Goal: Information Seeking & Learning: Check status

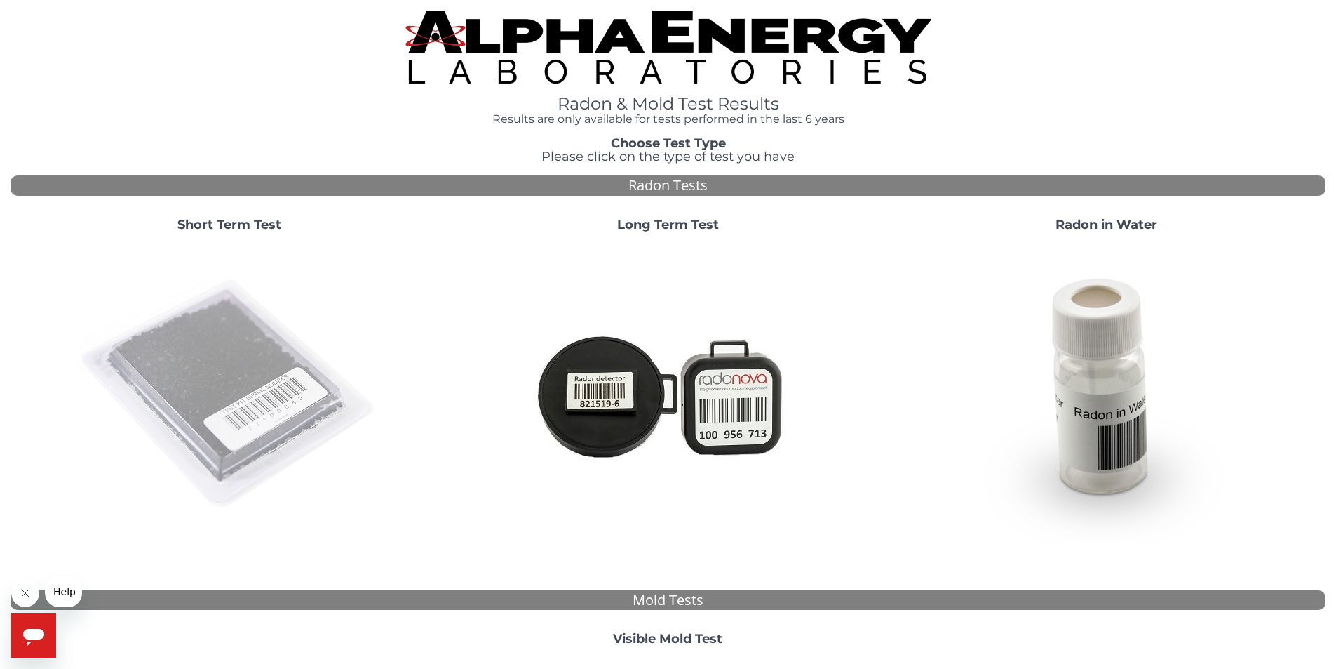
click at [239, 374] on img at bounding box center [230, 394] width 302 height 302
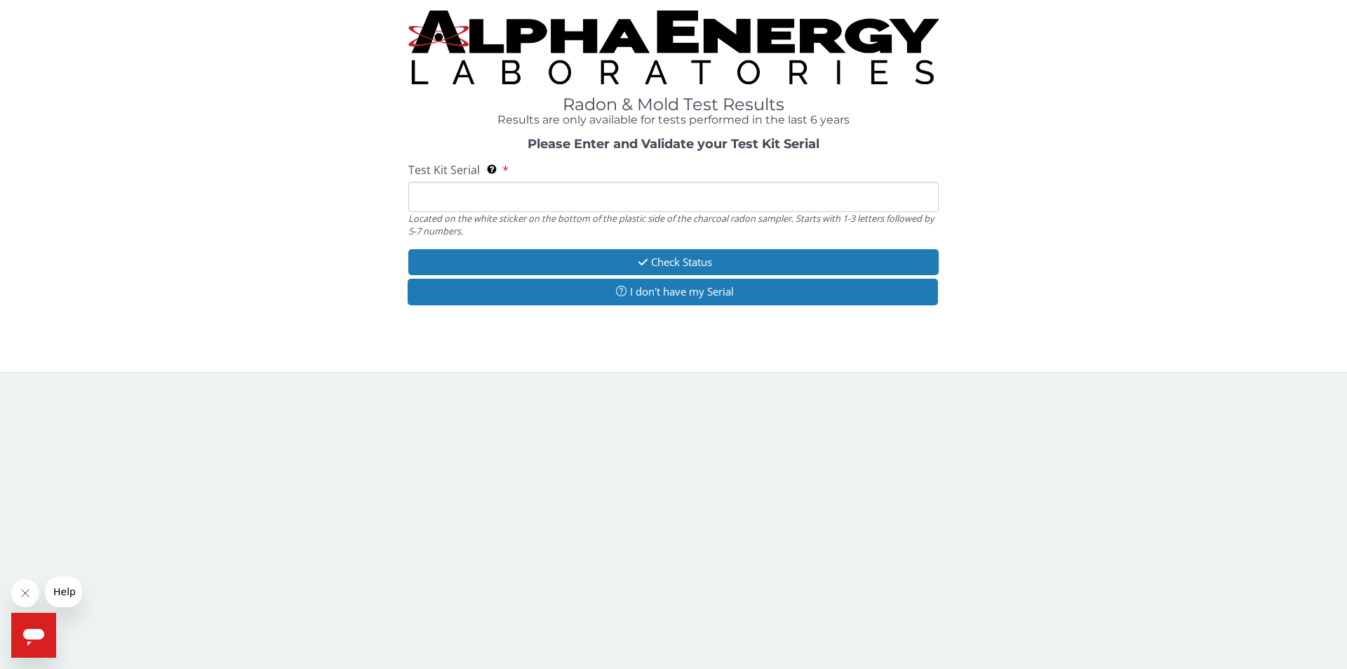
click at [444, 201] on input "Test Kit Serial Located on the white sticker on the bottom of the plastic side …" at bounding box center [673, 197] width 530 height 30
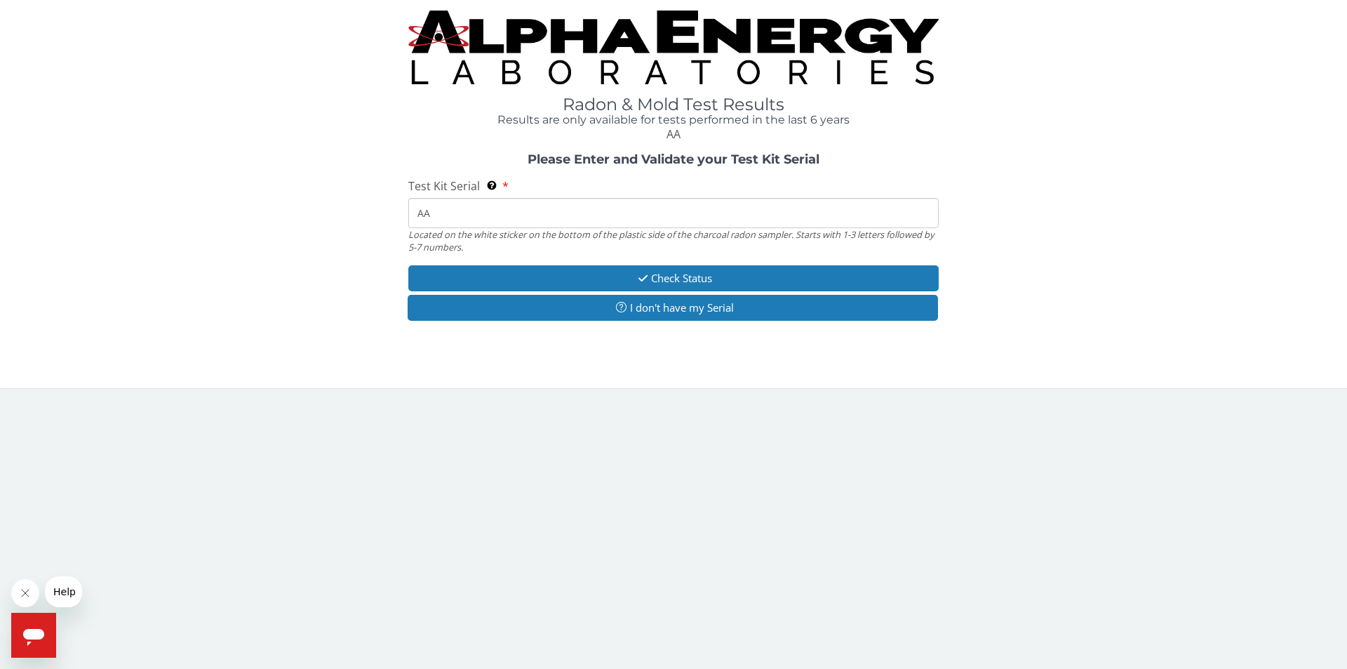
type input "A"
click at [478, 216] on input "FE443723" at bounding box center [673, 213] width 530 height 30
drag, startPoint x: 428, startPoint y: 213, endPoint x: 394, endPoint y: 217, distance: 33.9
click at [394, 217] on div "Please Enter and Validate your Test Kit Serial Test Kit Serial Located on the w…" at bounding box center [674, 238] width 1326 height 171
drag, startPoint x: 424, startPoint y: 216, endPoint x: 377, endPoint y: 212, distance: 46.5
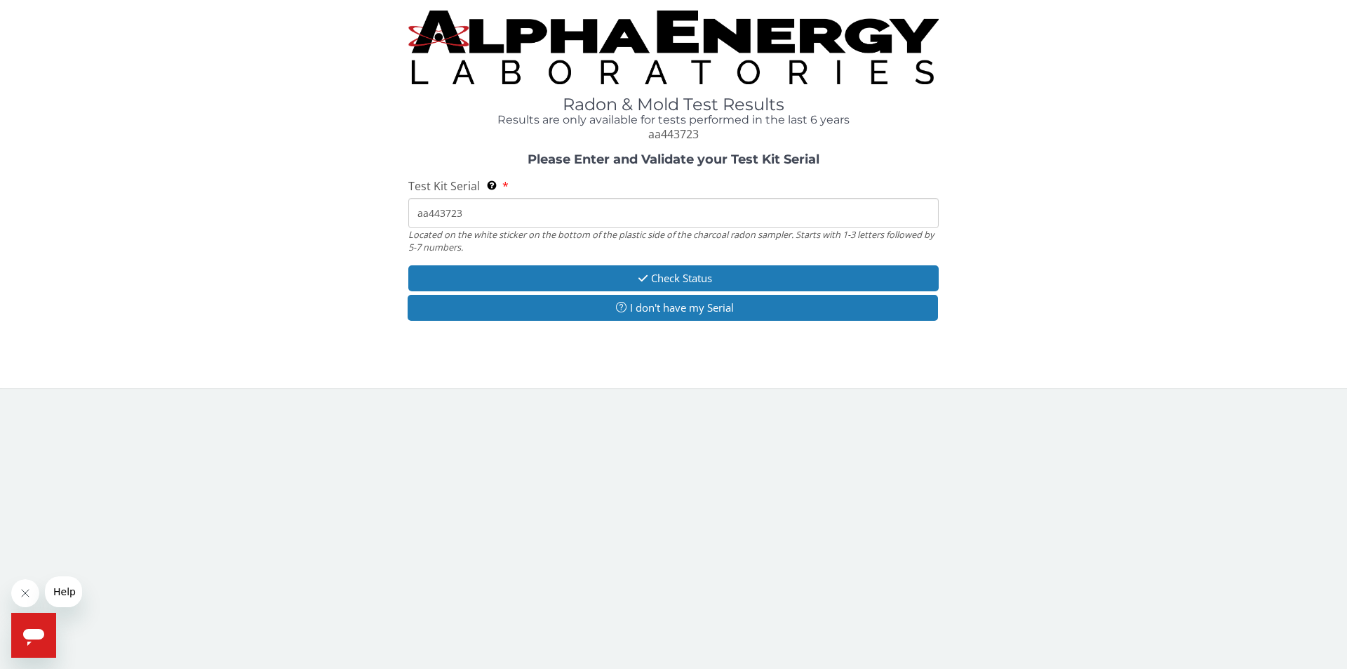
click at [380, 214] on div "Please Enter and Validate your Test Kit Serial Test Kit Serial Located on the w…" at bounding box center [674, 238] width 1326 height 171
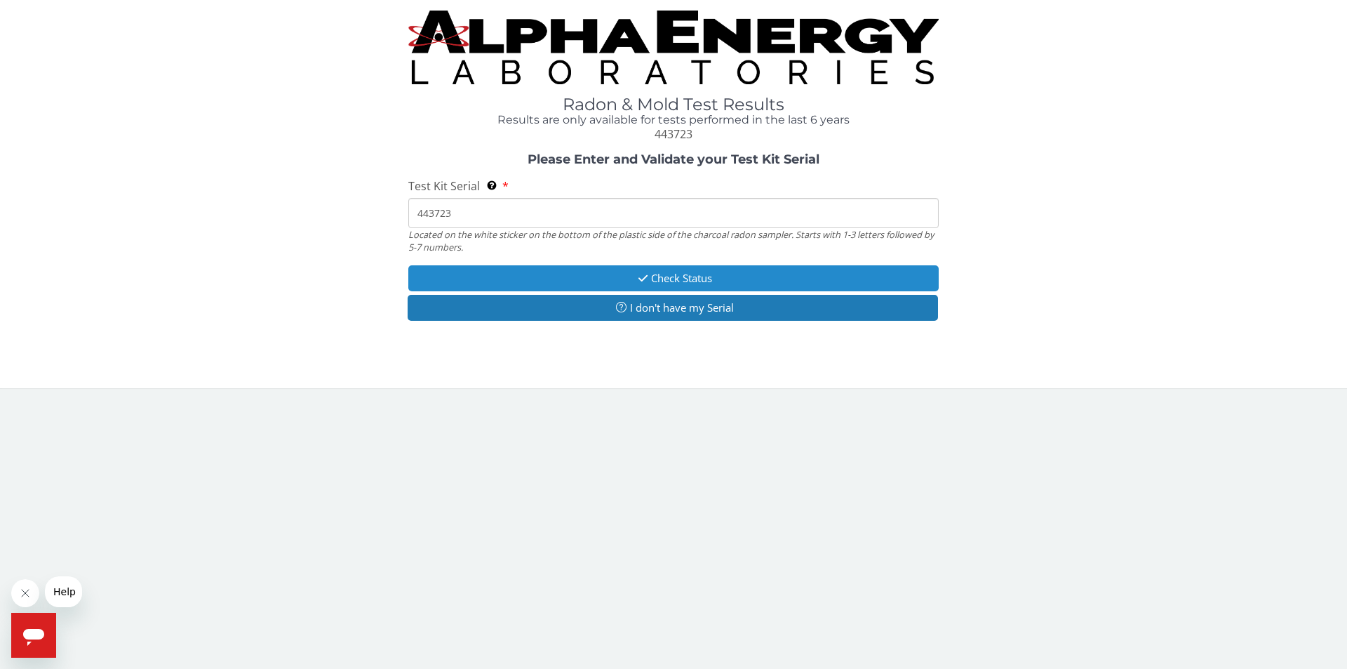
click at [699, 276] on button "Check Status" at bounding box center [673, 278] width 530 height 26
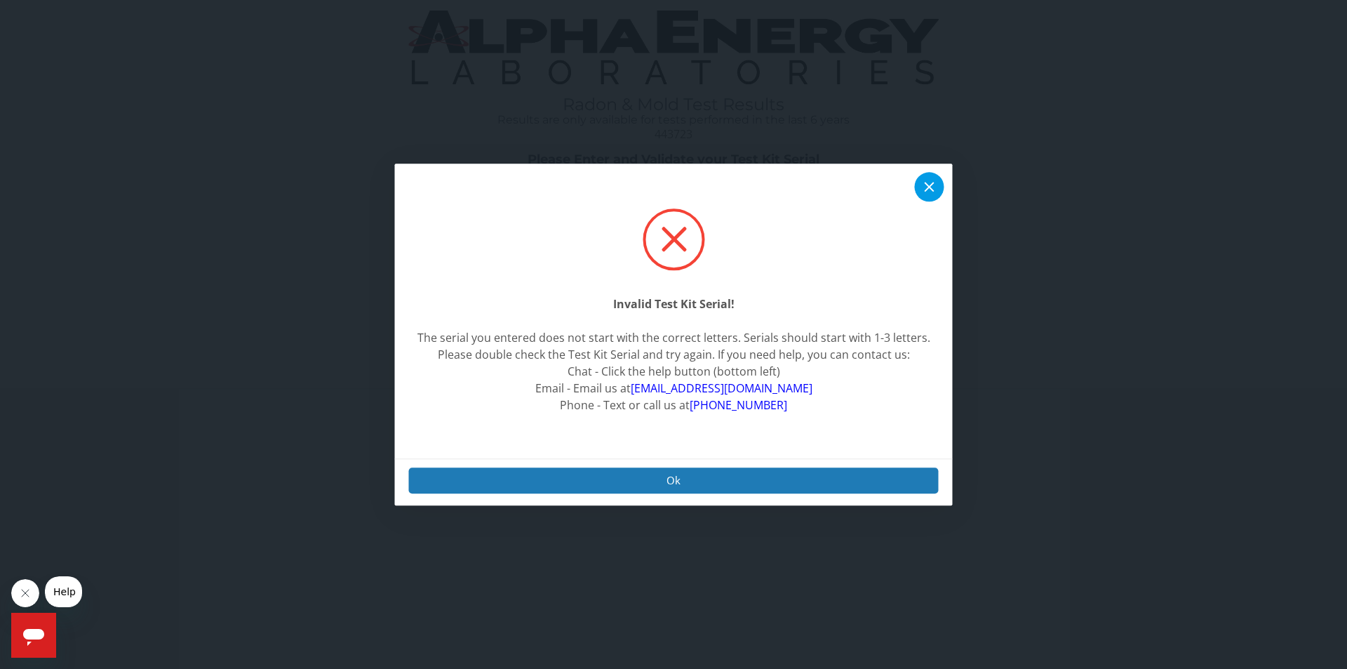
click at [922, 187] on icon at bounding box center [929, 186] width 17 height 17
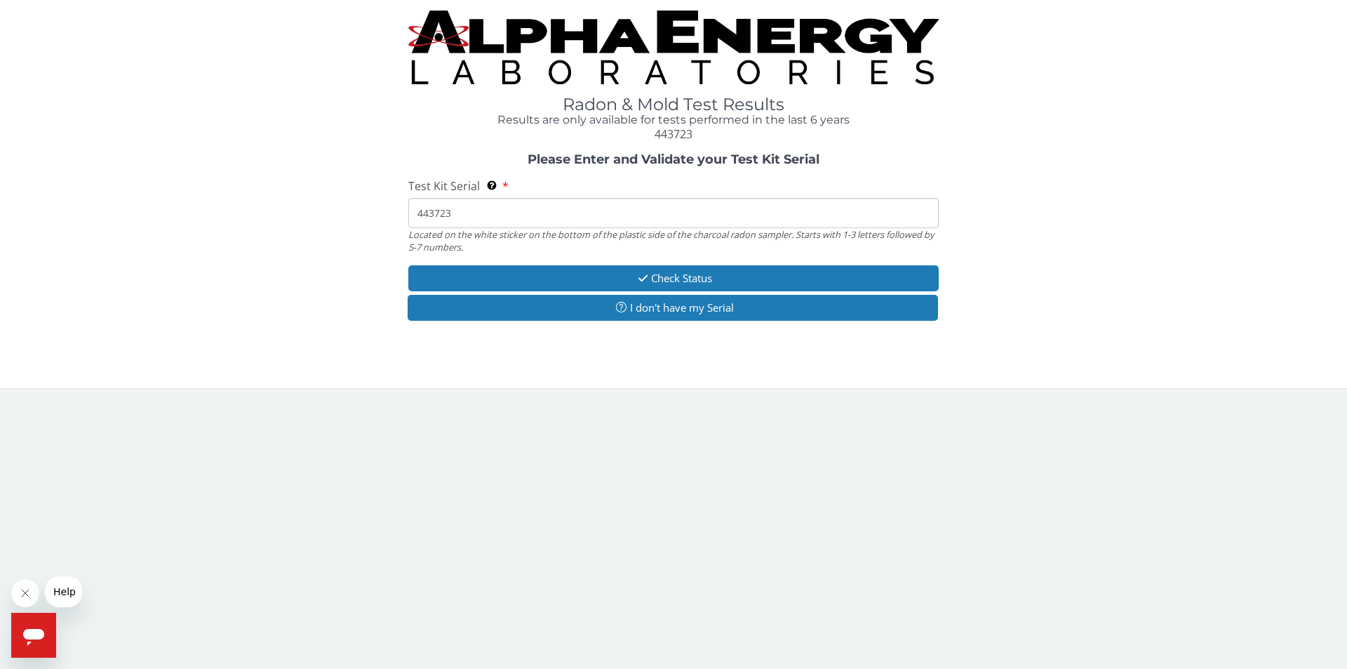
click at [416, 210] on input "443723" at bounding box center [673, 213] width 530 height 30
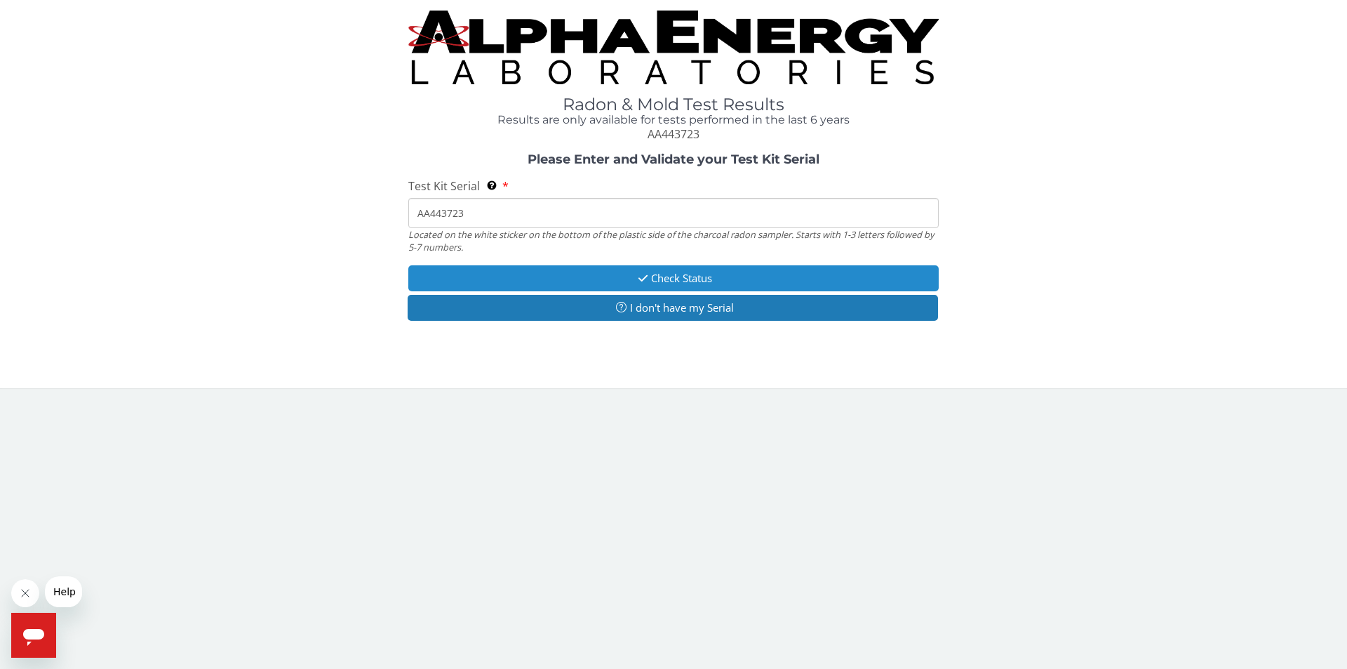
type input "AA443723"
click at [648, 275] on button "Check Status" at bounding box center [673, 278] width 530 height 26
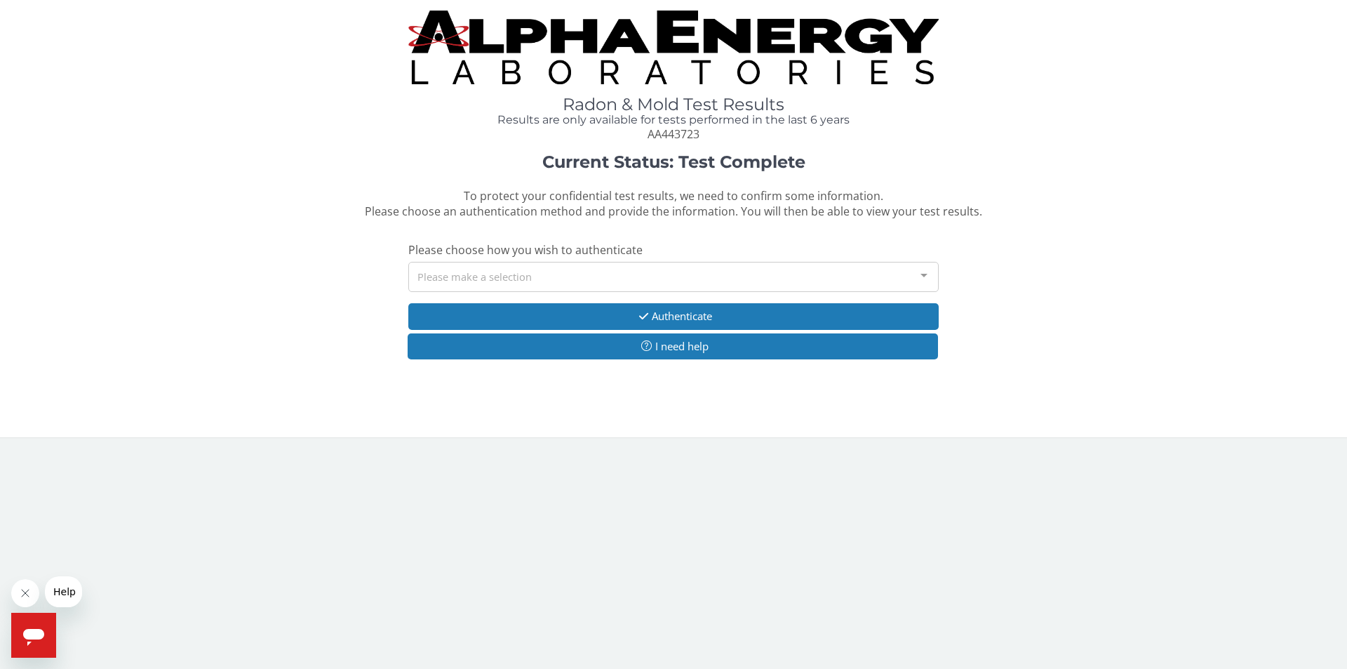
click at [871, 271] on div "Please make a selection" at bounding box center [673, 277] width 530 height 30
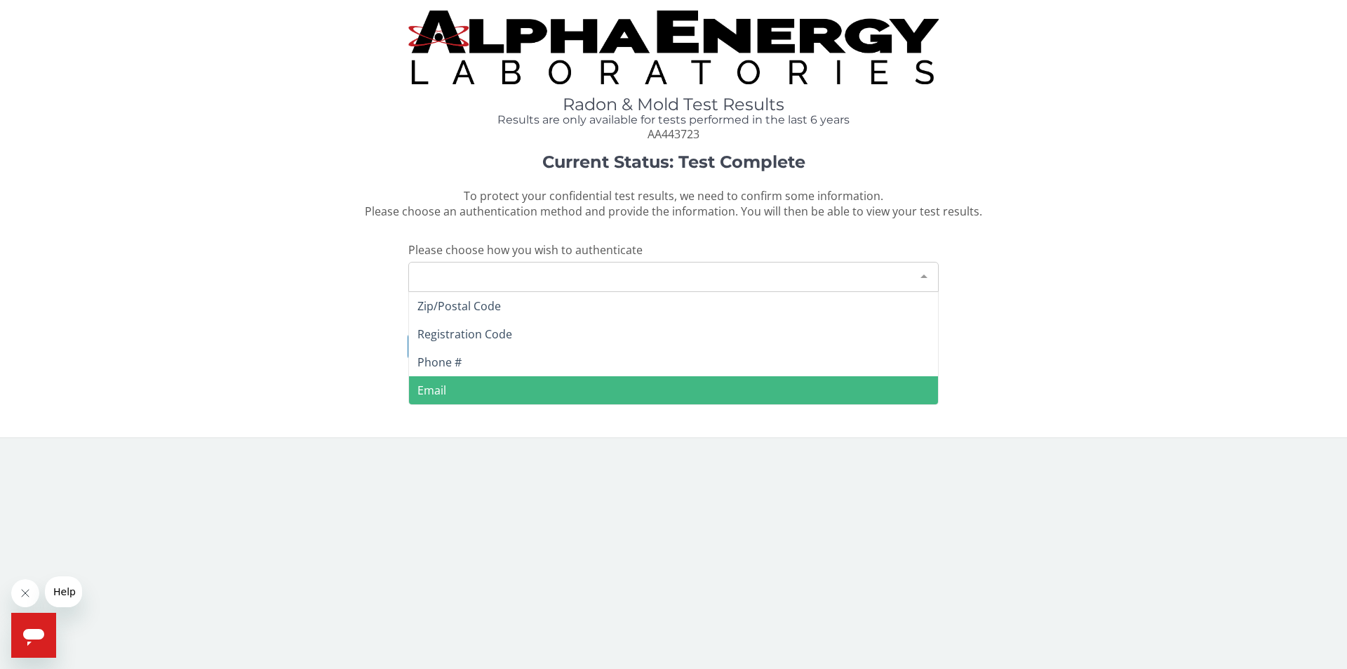
click at [443, 384] on span "Email" at bounding box center [431, 389] width 29 height 15
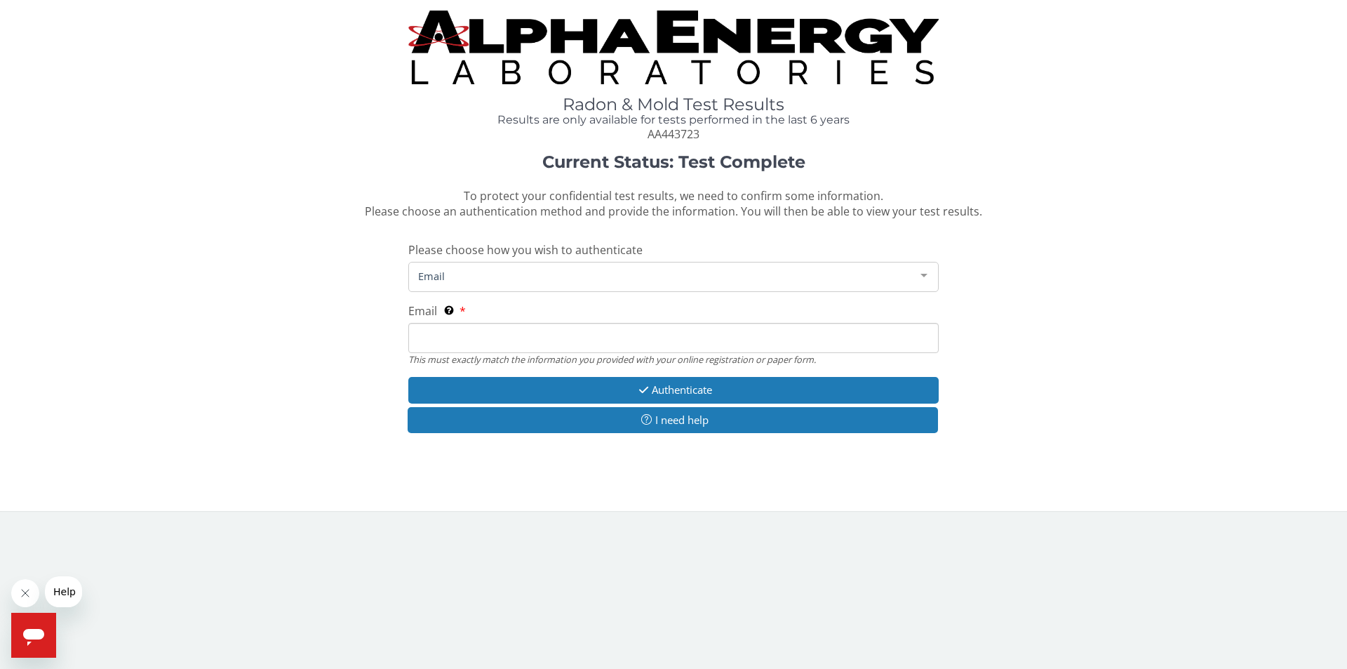
click at [445, 343] on input "Email This must exactly match the information you provided with your online reg…" at bounding box center [673, 338] width 530 height 30
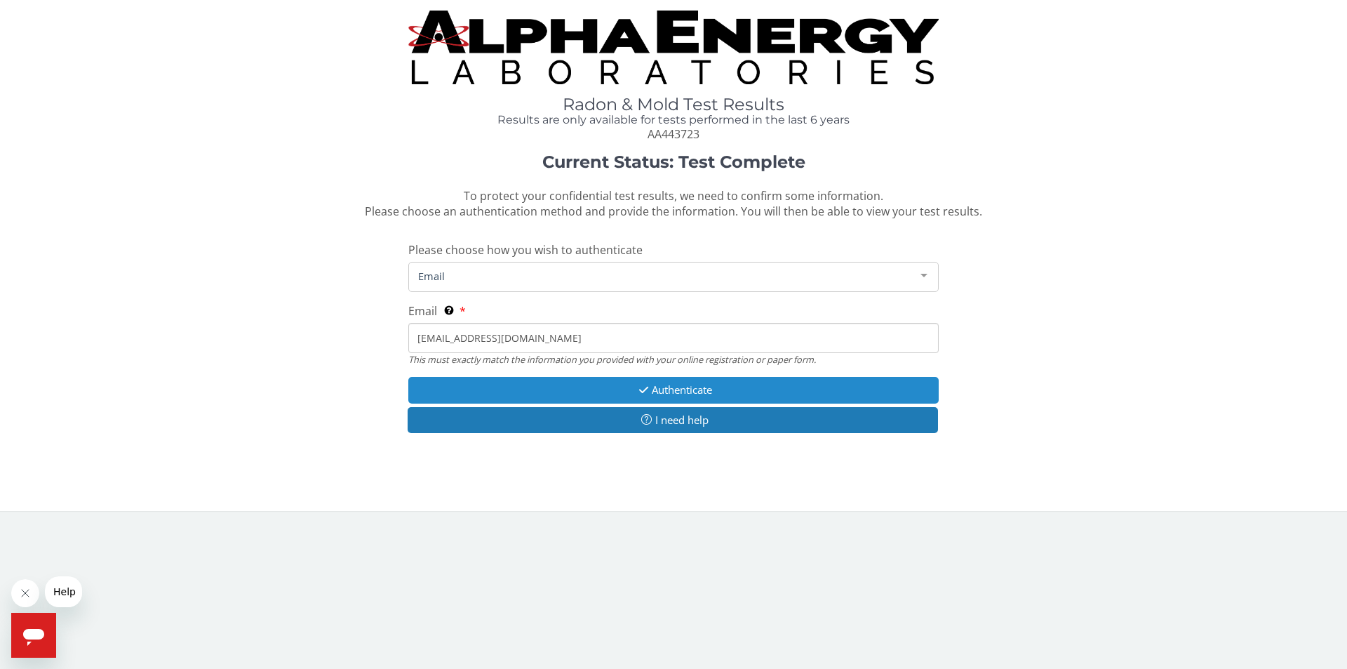
click at [662, 389] on button "Authenticate" at bounding box center [673, 390] width 530 height 26
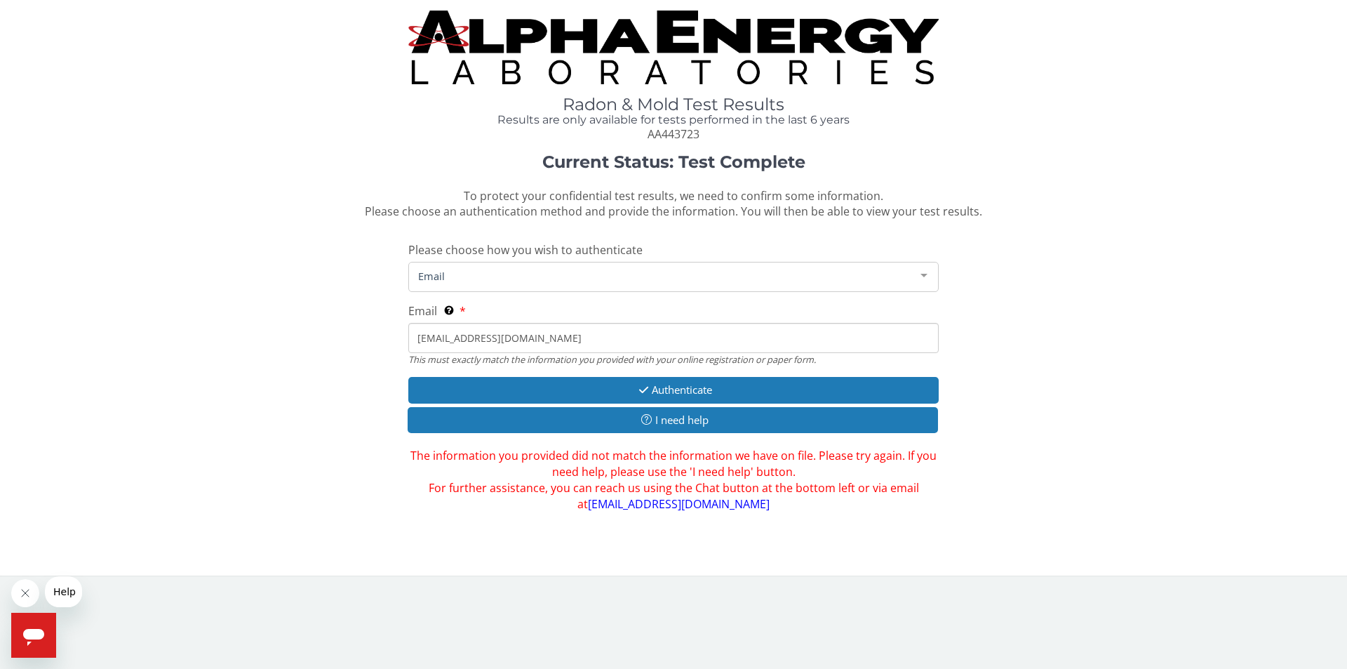
drag, startPoint x: 572, startPoint y: 337, endPoint x: 387, endPoint y: 330, distance: 186.1
click at [387, 330] on div "Current Status: Test Complete To protect your confidential test results, we nee…" at bounding box center [674, 332] width 1326 height 358
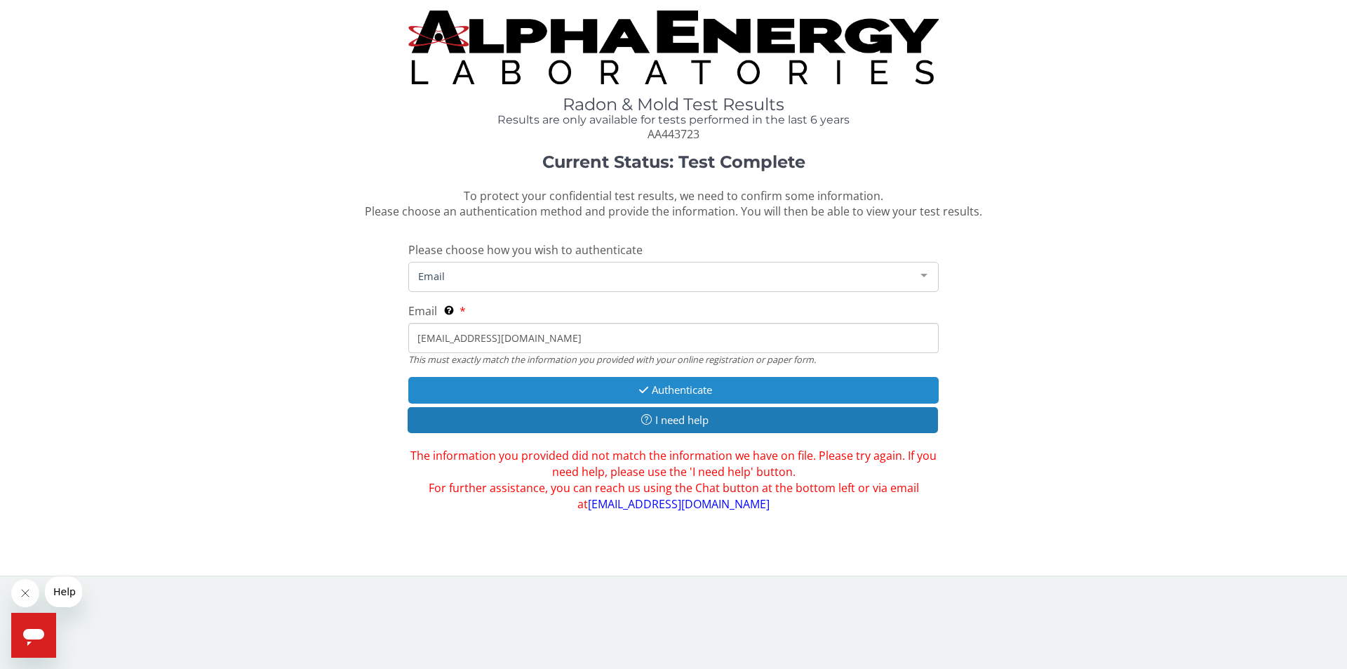
type input "[EMAIL_ADDRESS][DOMAIN_NAME]"
click at [648, 394] on icon "button" at bounding box center [644, 389] width 16 height 11
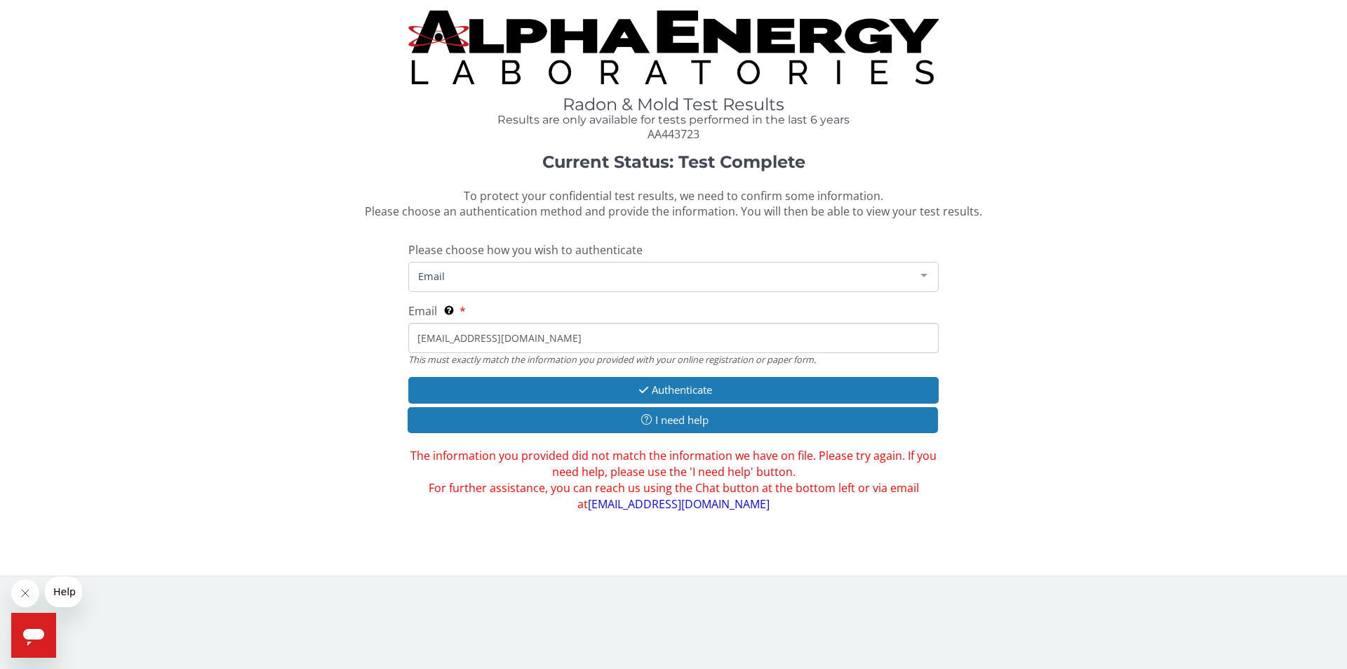
click at [506, 269] on span "Email" at bounding box center [662, 275] width 495 height 15
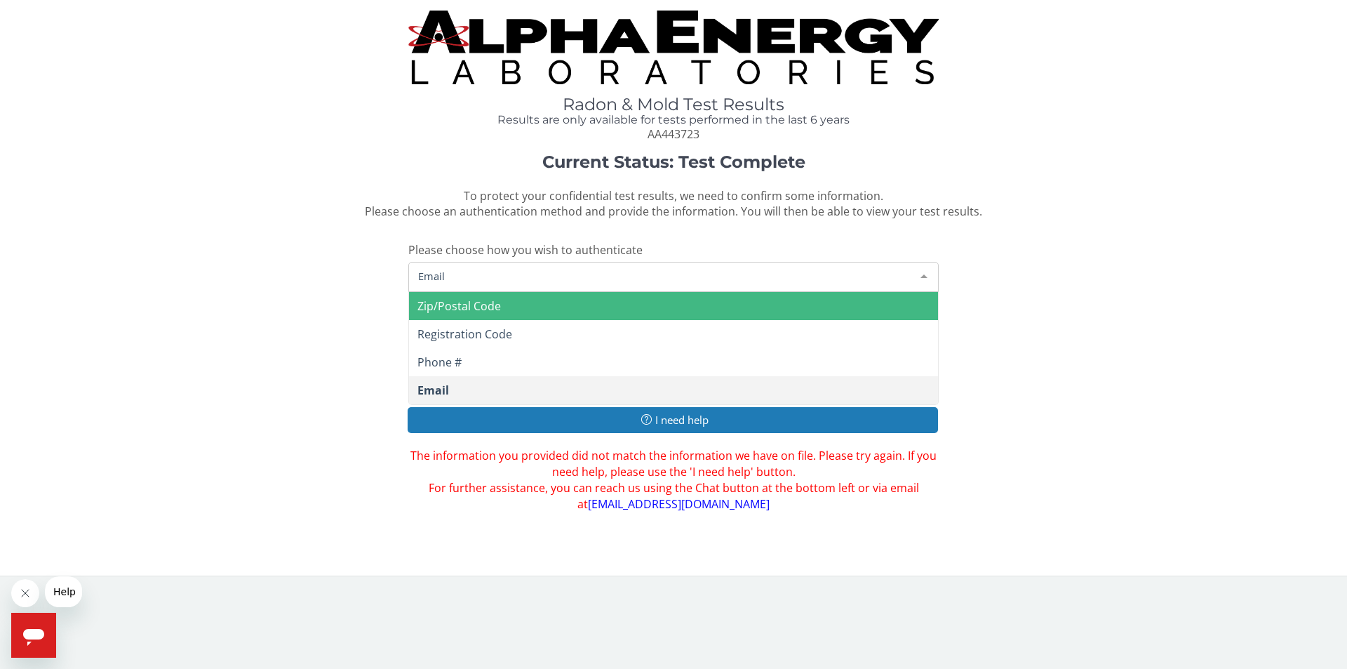
click at [484, 309] on span "Zip/Postal Code" at bounding box center [458, 305] width 83 height 15
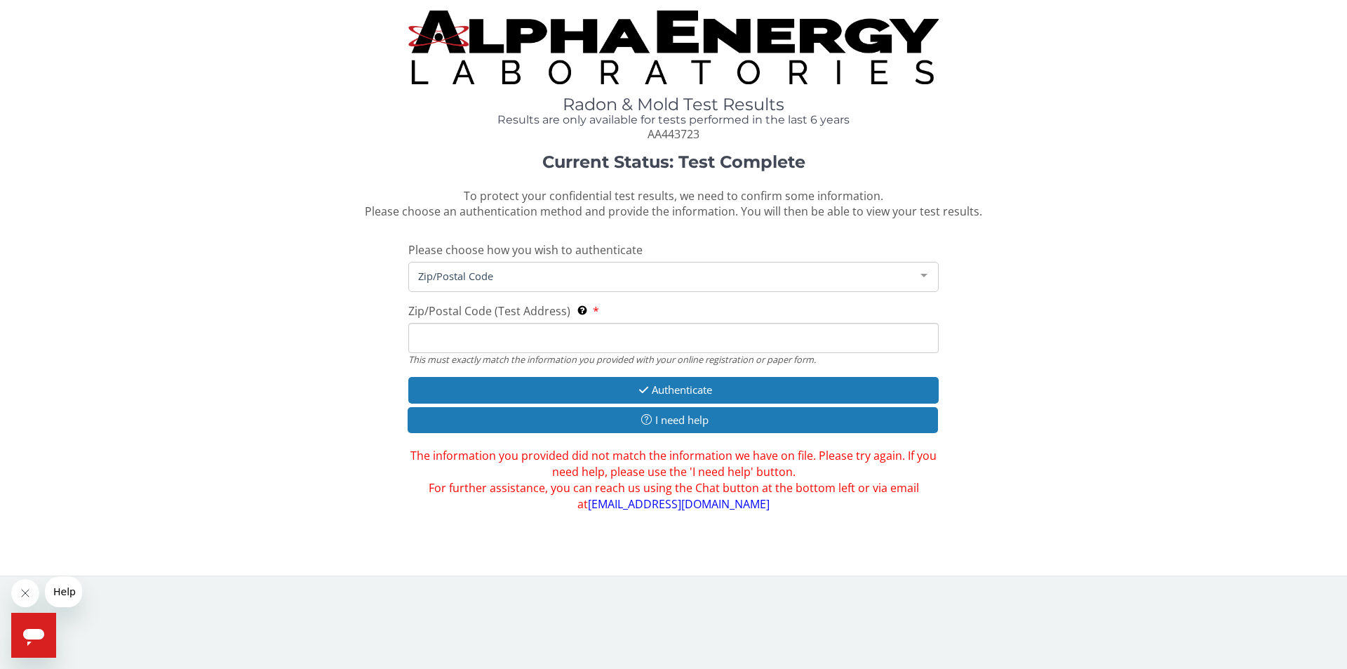
click at [444, 344] on input "Zip/Postal Code (Test Address) This must exactly match the information you prov…" at bounding box center [673, 338] width 530 height 30
type input "22810"
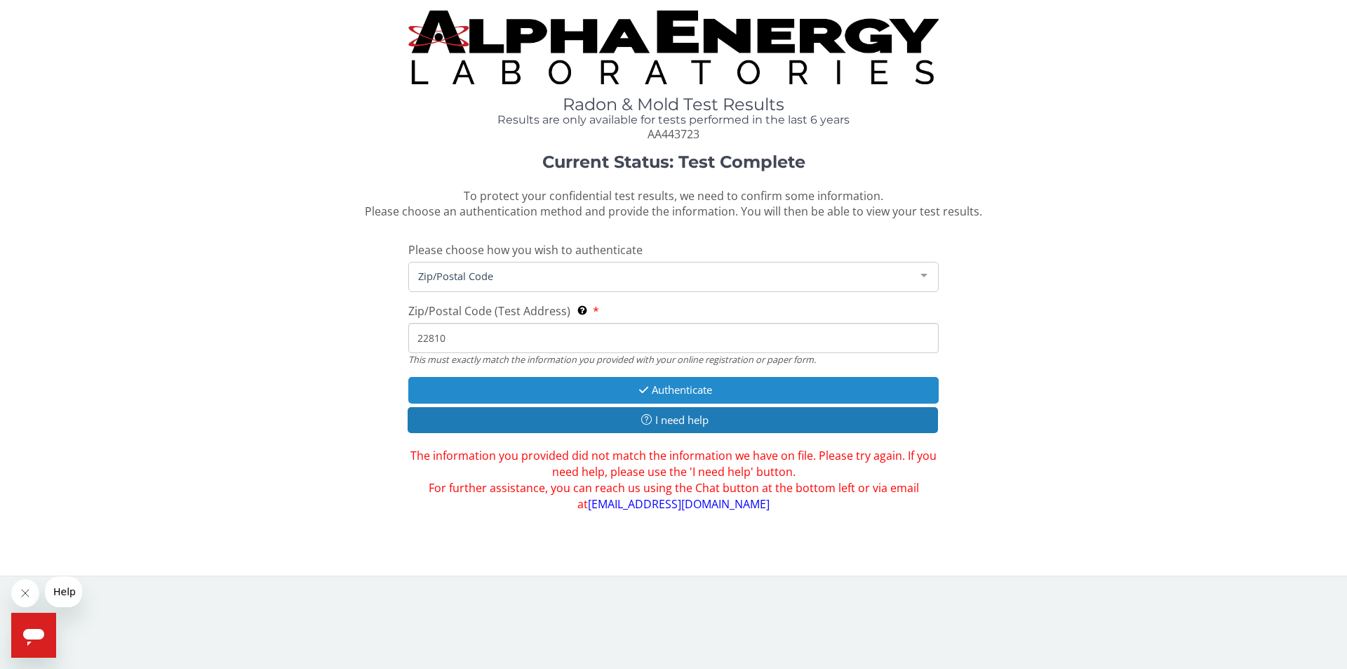
click at [622, 386] on button "Authenticate" at bounding box center [673, 390] width 530 height 26
